Goal: Information Seeking & Learning: Learn about a topic

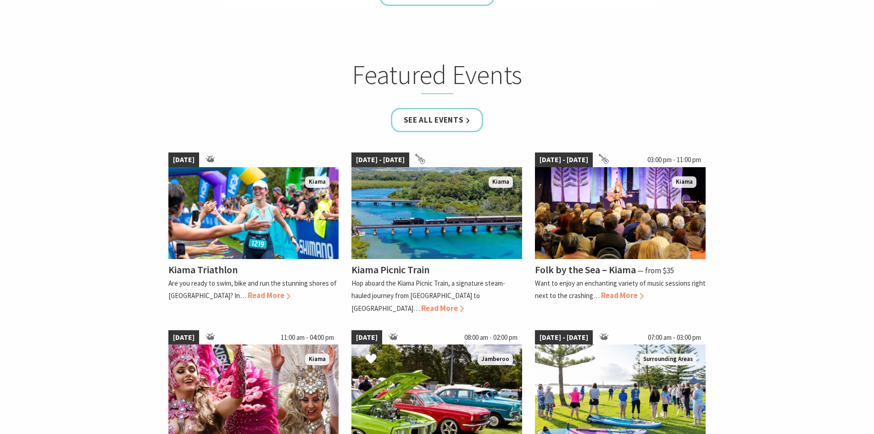
scroll to position [528, 0]
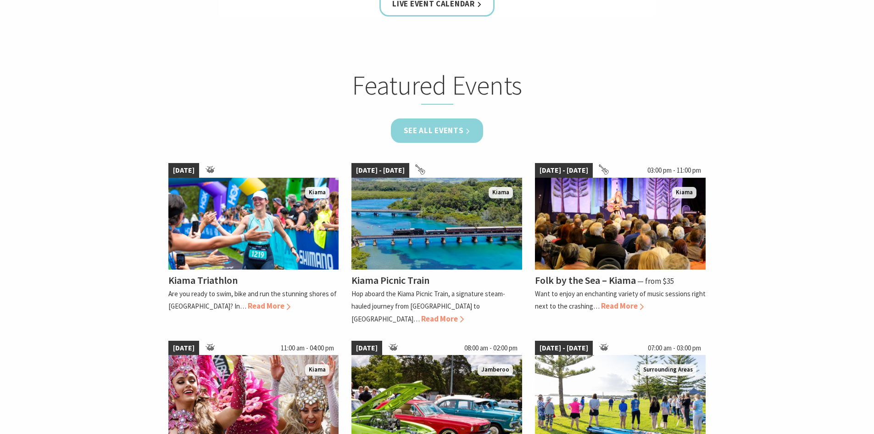
click at [457, 131] on link "See all Events" at bounding box center [437, 130] width 93 height 24
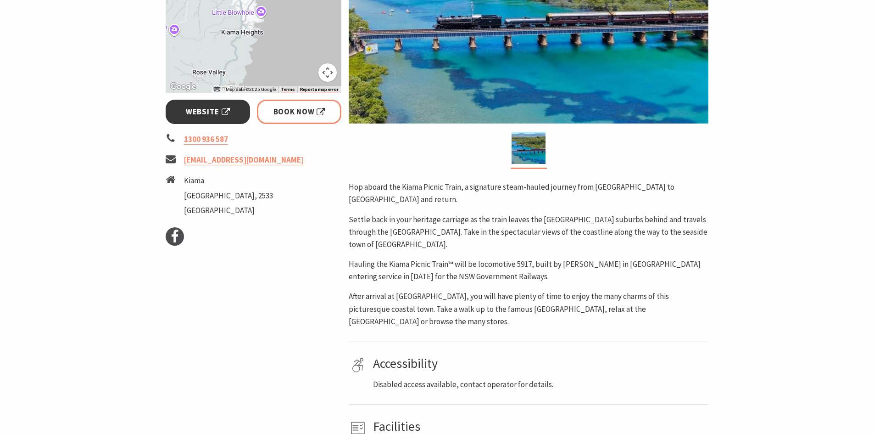
scroll to position [275, 0]
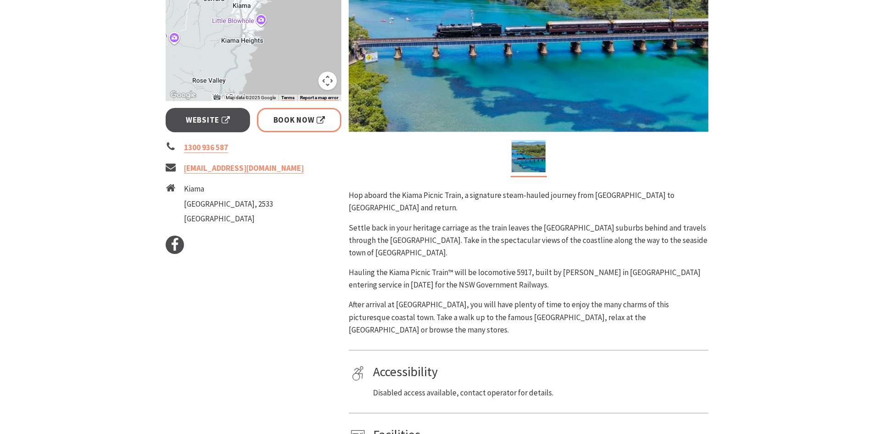
click at [223, 96] on div "Map Data Map data ©2025 Google" at bounding box center [251, 98] width 56 height 6
click at [205, 118] on span "Website" at bounding box center [208, 120] width 44 height 12
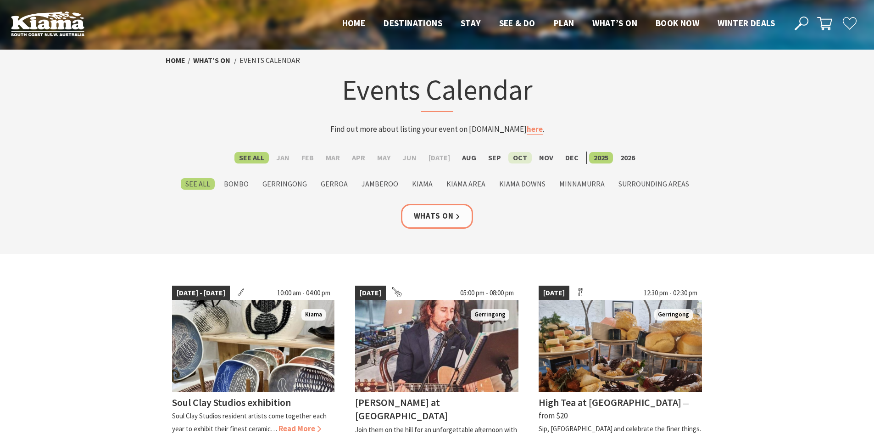
click at [518, 159] on label "Oct" at bounding box center [519, 157] width 23 height 11
click at [0, 0] on input "Oct" at bounding box center [0, 0] width 0 height 0
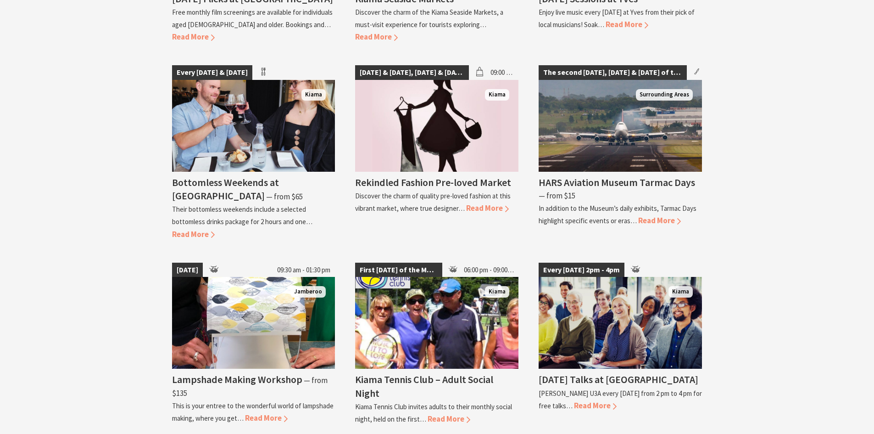
scroll to position [1090, 0]
